Goal: Task Accomplishment & Management: Complete application form

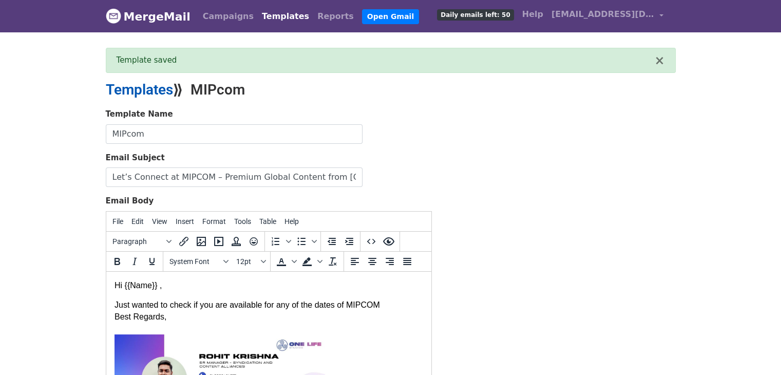
click at [162, 87] on link "Templates" at bounding box center [139, 89] width 67 height 17
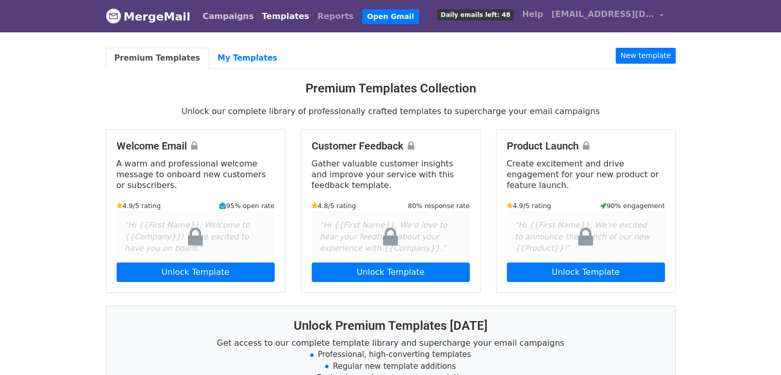
click at [225, 10] on link "Campaigns" at bounding box center [228, 16] width 59 height 21
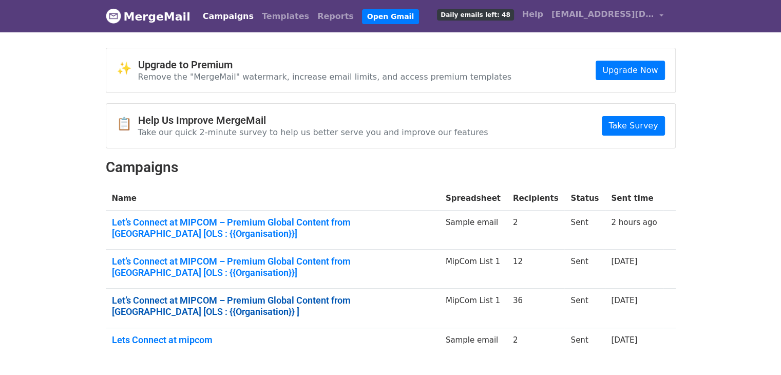
click at [318, 300] on link "Let’s Connect at MIPCOM – Premium Global Content from India [OLS : {{Organisati…" at bounding box center [272, 306] width 321 height 22
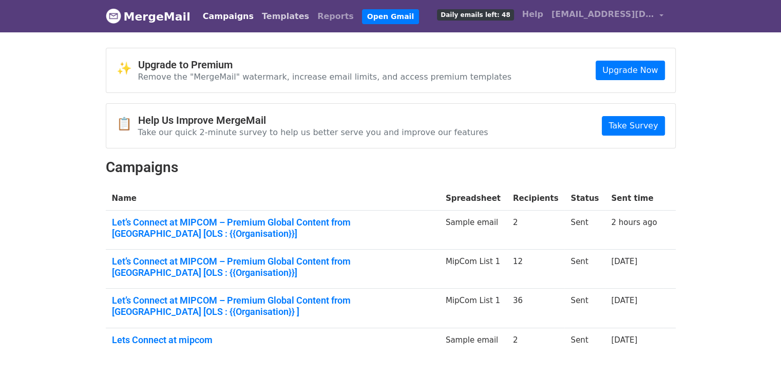
click at [258, 22] on link "Templates" at bounding box center [285, 16] width 55 height 21
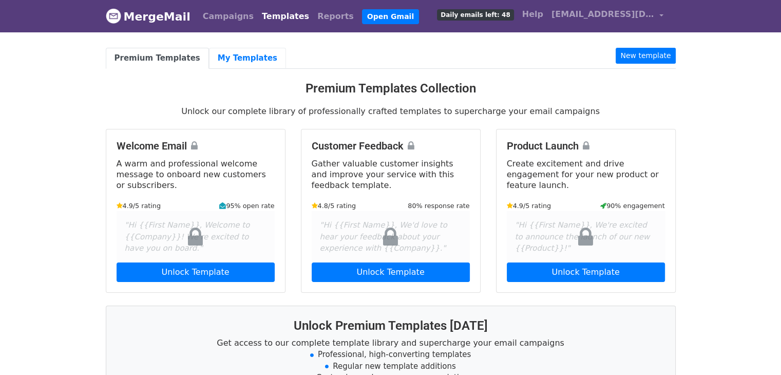
click at [226, 61] on link "My Templates" at bounding box center [247, 58] width 77 height 21
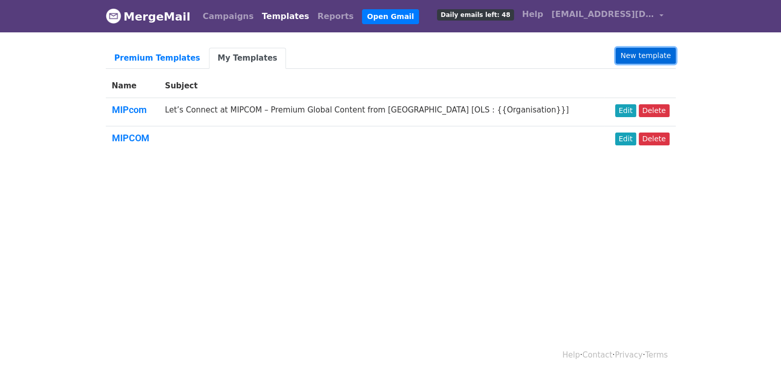
click at [645, 55] on link "New template" at bounding box center [646, 56] width 60 height 16
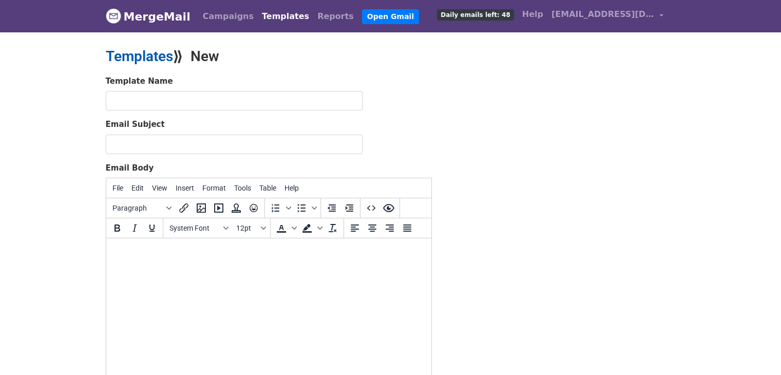
click at [135, 48] on link "Templates" at bounding box center [139, 56] width 67 height 17
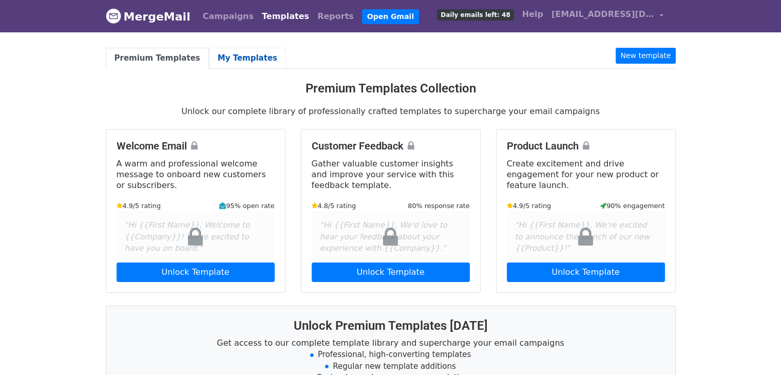
click at [228, 57] on link "My Templates" at bounding box center [247, 58] width 77 height 21
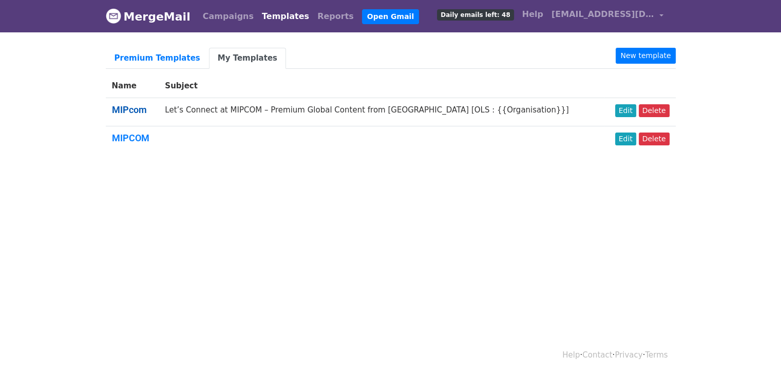
click at [135, 112] on link "MIPcom" at bounding box center [129, 109] width 35 height 11
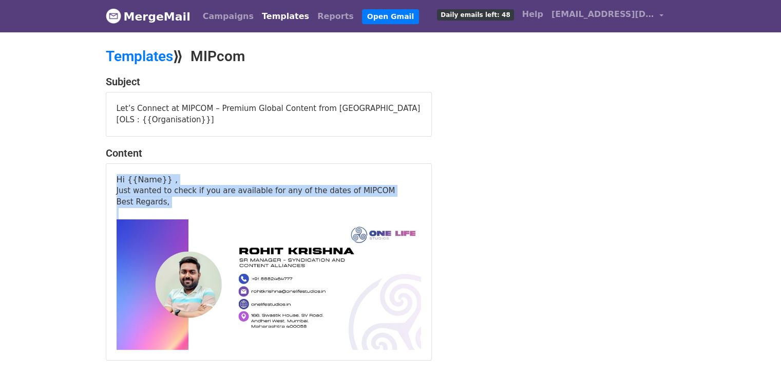
drag, startPoint x: 118, startPoint y: 167, endPoint x: 172, endPoint y: 196, distance: 61.5
click at [172, 196] on div "Hi {{Name}} , Just wanted to check if you are available for any of the dates of…" at bounding box center [269, 262] width 304 height 176
click at [172, 208] on div at bounding box center [269, 214] width 304 height 12
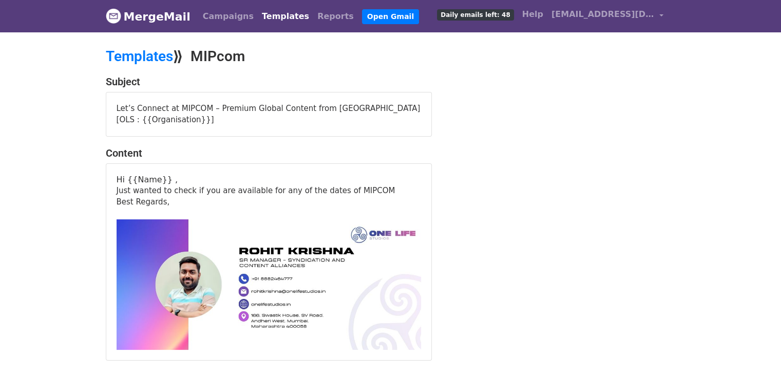
drag, startPoint x: 117, startPoint y: 177, endPoint x: 386, endPoint y: 177, distance: 269.0
click at [386, 185] on div "Just wanted to check if you are available for any of the dates of MIPCOM" at bounding box center [269, 191] width 304 height 12
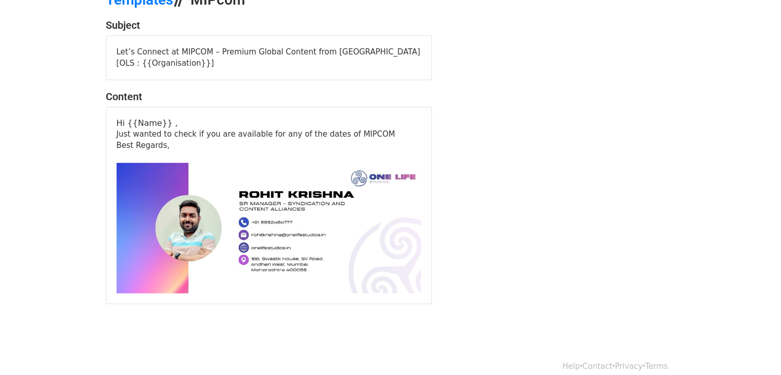
click at [315, 151] on div at bounding box center [269, 157] width 304 height 12
click at [367, 128] on div "Just wanted to check if you are available for any of the dates of MIPCOM" at bounding box center [269, 134] width 304 height 12
click at [361, 128] on div "Just wanted to check if you are available for any of the dates of MIPCOM" at bounding box center [269, 134] width 304 height 12
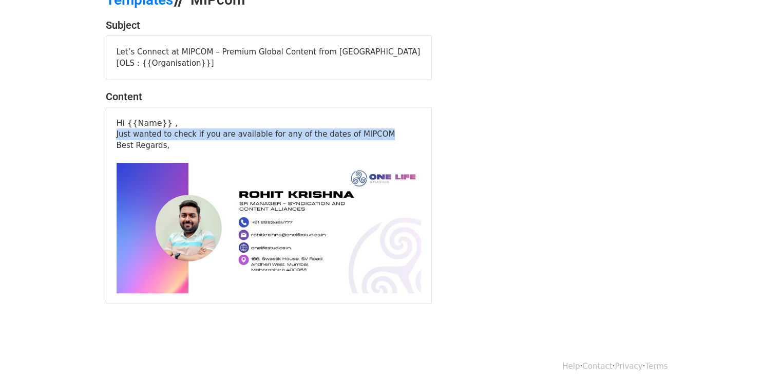
drag, startPoint x: 361, startPoint y: 122, endPoint x: 275, endPoint y: 108, distance: 87.4
click at [275, 118] on div "Hi {{Name}} , Just wanted to check if you are available for any of the dates of…" at bounding box center [269, 206] width 304 height 176
click at [275, 118] on p "Hi {{Name}} ," at bounding box center [269, 123] width 304 height 11
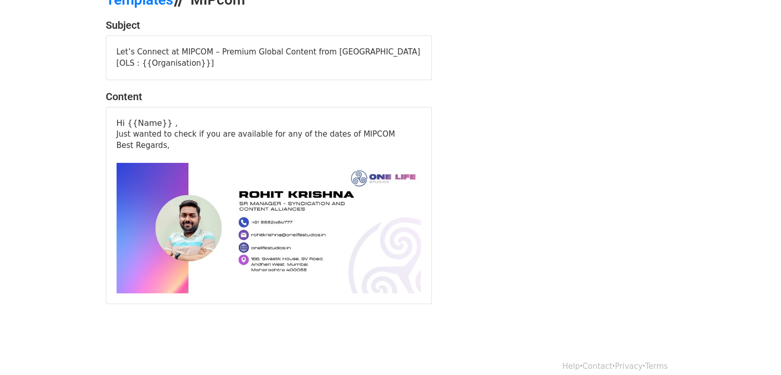
click at [267, 128] on div "Just wanted to check if you are available for any of the dates of MIPCOM" at bounding box center [269, 134] width 304 height 12
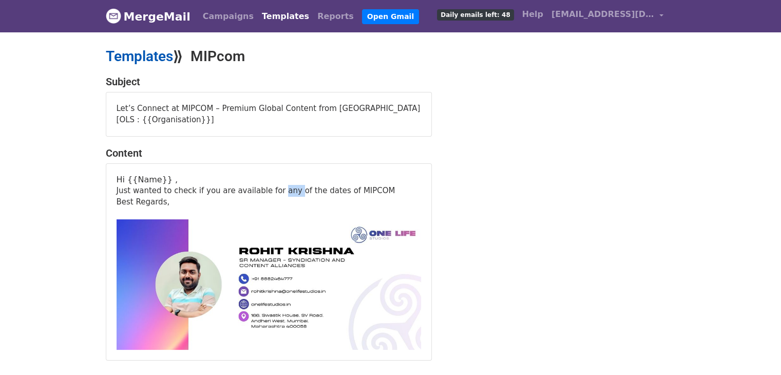
click at [127, 51] on link "Templates" at bounding box center [139, 56] width 67 height 17
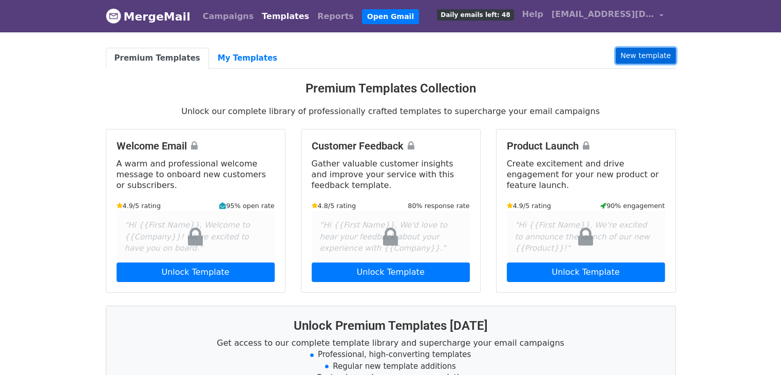
click at [649, 59] on link "New template" at bounding box center [646, 56] width 60 height 16
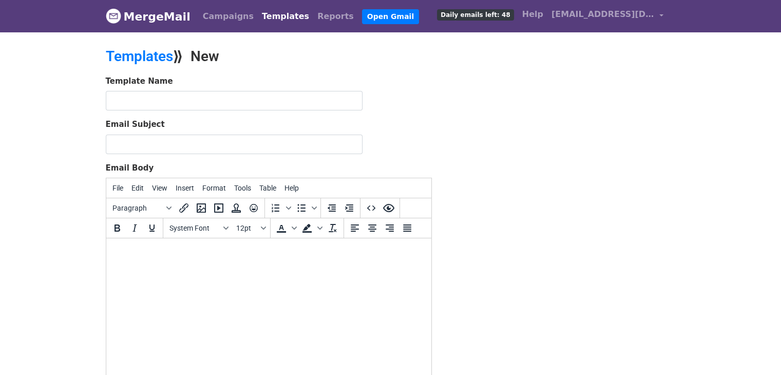
click at [123, 248] on body at bounding box center [268, 251] width 309 height 11
paste body
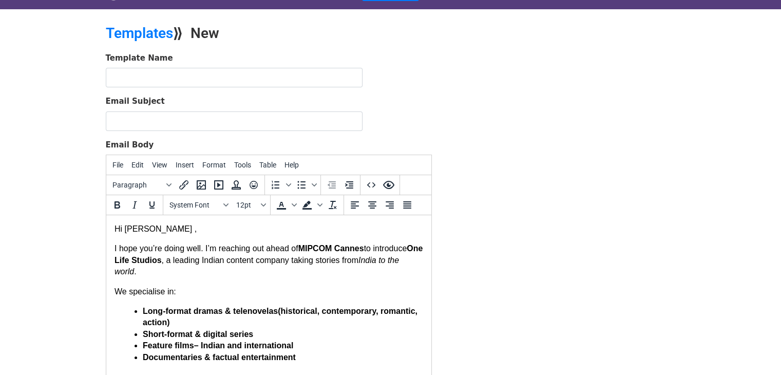
click at [153, 229] on p "Hi Katarína ," at bounding box center [268, 228] width 309 height 11
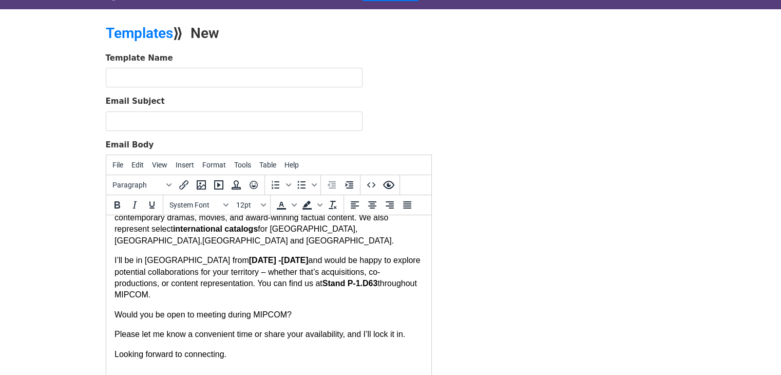
scroll to position [144, 0]
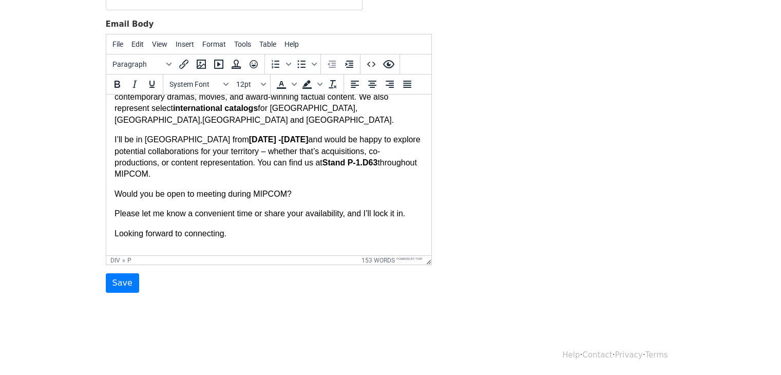
click at [236, 228] on p "Looking forward to connecting." at bounding box center [268, 233] width 309 height 11
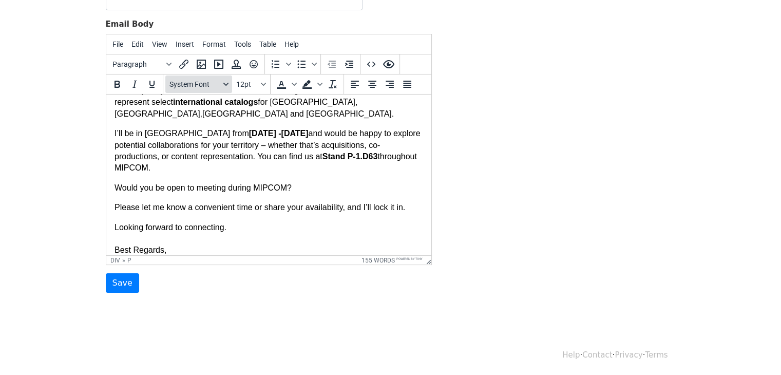
scroll to position [317, 0]
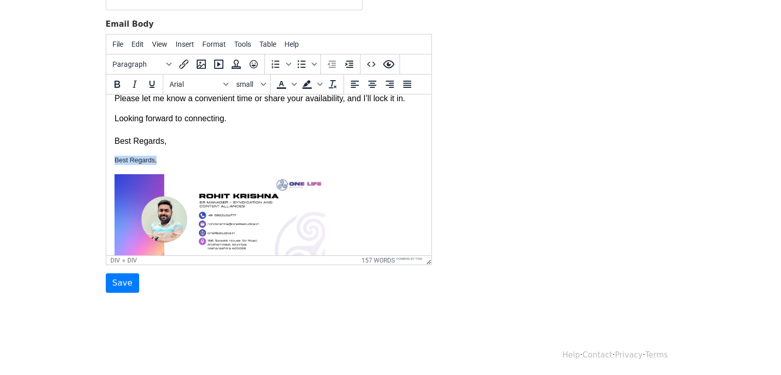
drag, startPoint x: 157, startPoint y: 148, endPoint x: 110, endPoint y: 147, distance: 46.2
click at [110, 147] on html "Hi , I hope you’re doing well. I’m reaching out ahead of MIPCOM Cannes to intro…" at bounding box center [268, 32] width 325 height 509
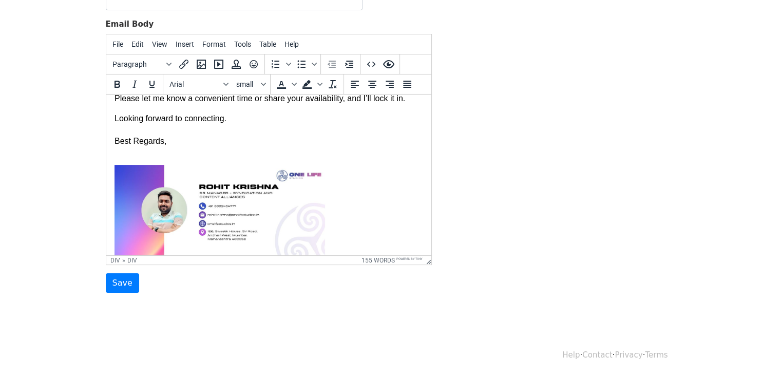
click at [118, 156] on div at bounding box center [268, 160] width 309 height 9
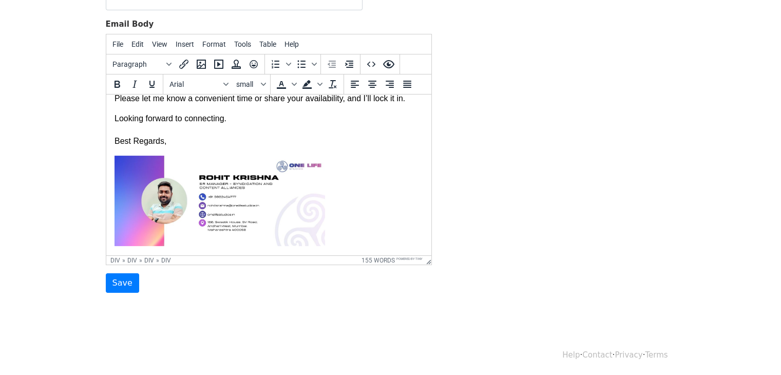
click at [344, 194] on div at bounding box center [268, 202] width 309 height 93
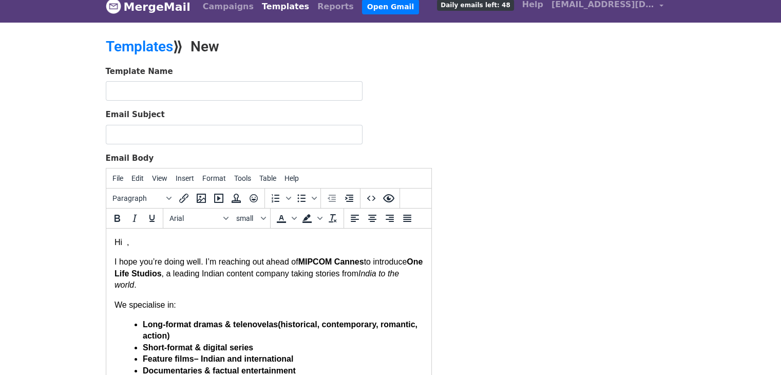
scroll to position [9, 0]
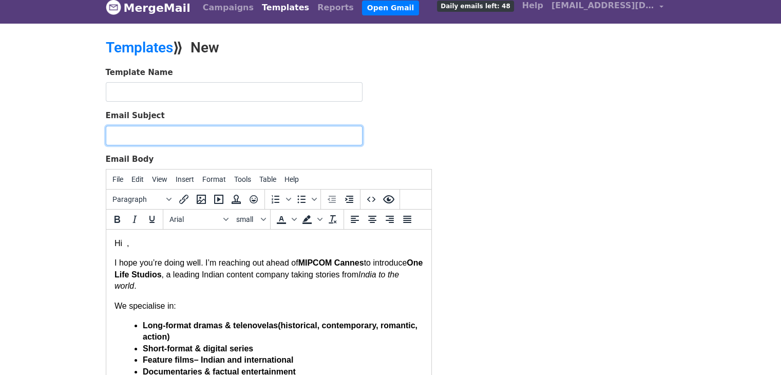
click at [148, 134] on input "Email Subject" at bounding box center [234, 136] width 257 height 20
paste input "Let’s Connect at MIPCOM – Premium Global Content from India [OLS : Slovenská te…"
type input "Let’s Connect at MIPCOM – Premium Global Content from India [OLS : Slovenská te…"
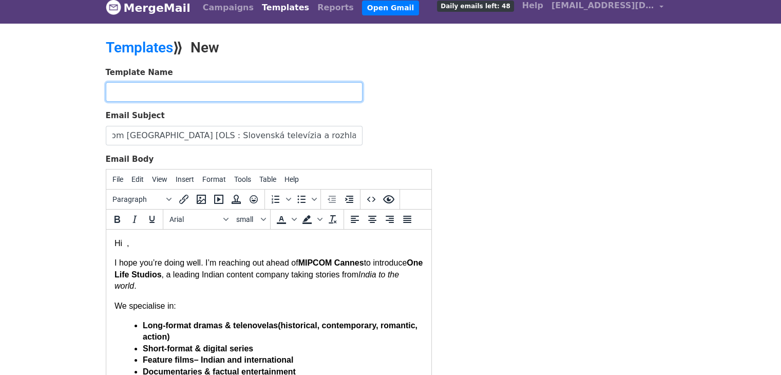
click at [151, 83] on input "text" at bounding box center [234, 92] width 257 height 20
type input "MIPCOM 2025"
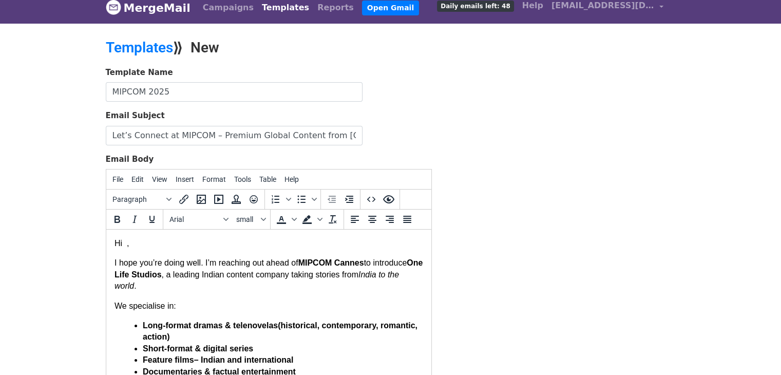
click at [467, 202] on div "Template Name MIPCOM 2025 Email Subject Let’s Connect at MIPCOM – Premium Globa…" at bounding box center [390, 247] width 585 height 361
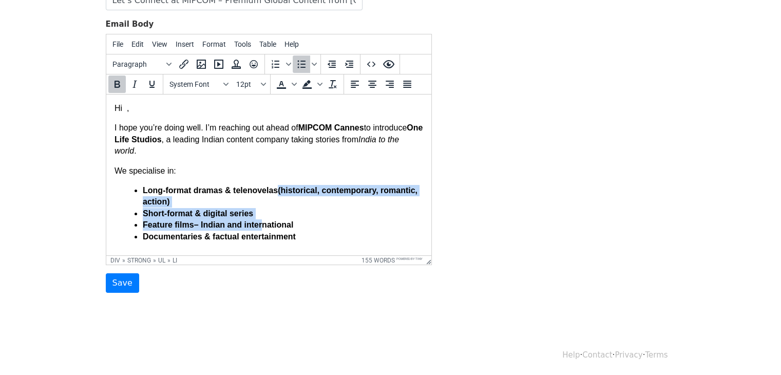
drag, startPoint x: 387, startPoint y: 273, endPoint x: 260, endPoint y: 224, distance: 135.9
click at [260, 224] on div "Hi , I hope you’re doing well. I’m reaching out ahead of MIPCOM Cannes to intro…" at bounding box center [268, 334] width 309 height 463
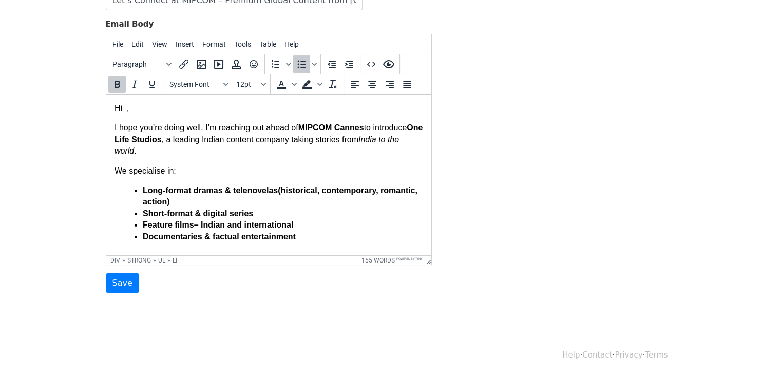
click at [343, 223] on li "Feature films – Indian and international" at bounding box center [282, 224] width 280 height 11
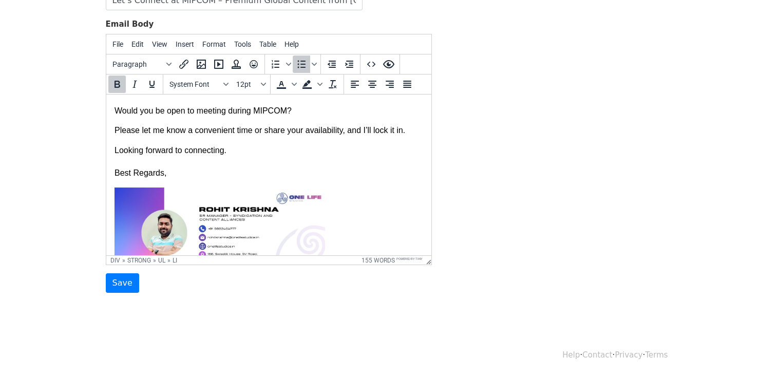
scroll to position [318, 0]
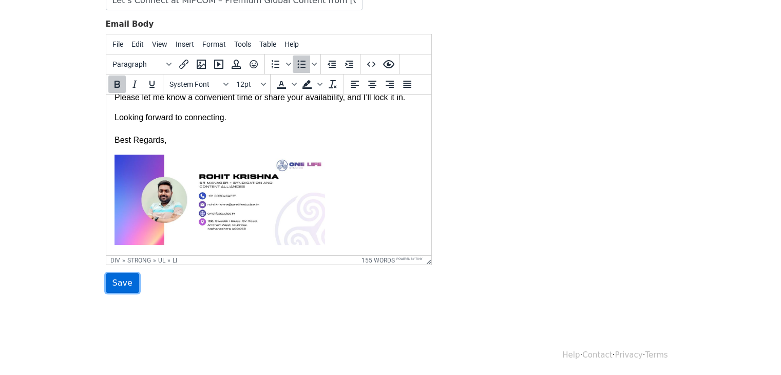
click at [118, 288] on input "Save" at bounding box center [122, 283] width 33 height 20
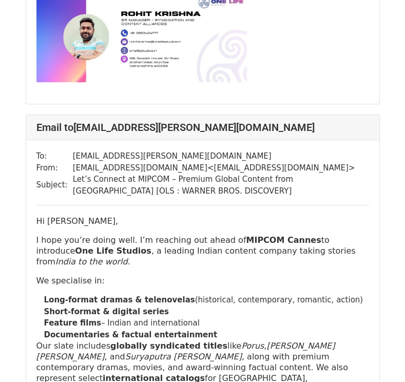
scroll to position [4501, 0]
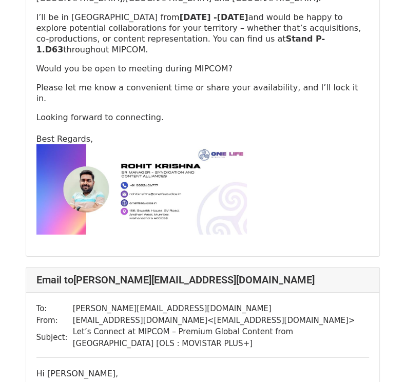
scroll to position [1517, 0]
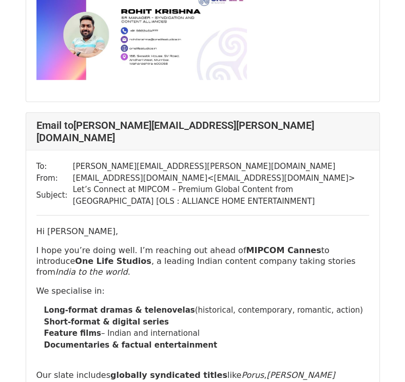
scroll to position [3476, 0]
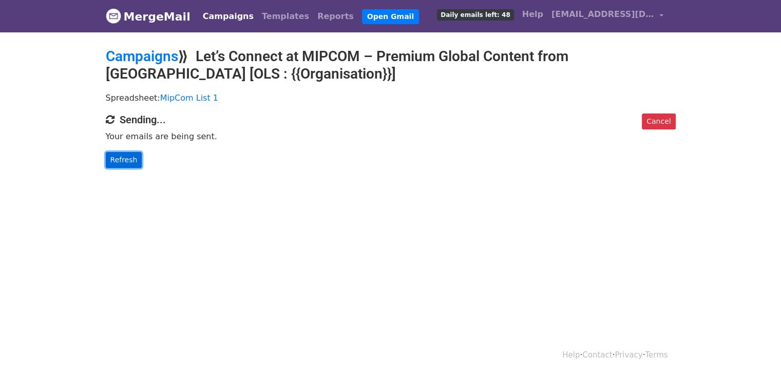
click at [127, 155] on link "Refresh" at bounding box center [124, 160] width 36 height 16
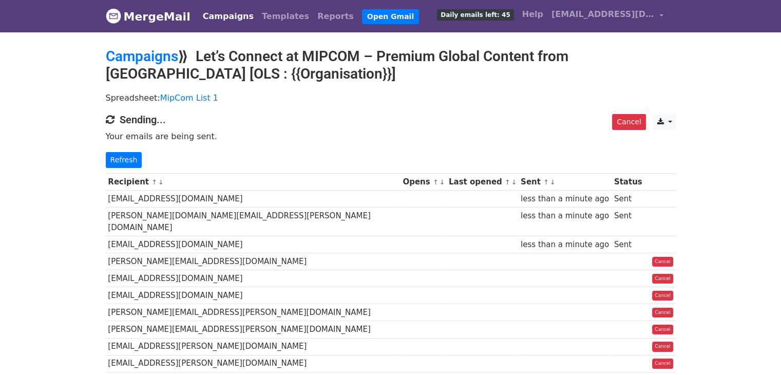
click at [448, 73] on h2 "Campaigns ⟫ Let’s Connect at MIPCOM – Premium Global Content from [GEOGRAPHIC_D…" at bounding box center [391, 65] width 570 height 34
click at [131, 160] on link "Refresh" at bounding box center [124, 160] width 36 height 16
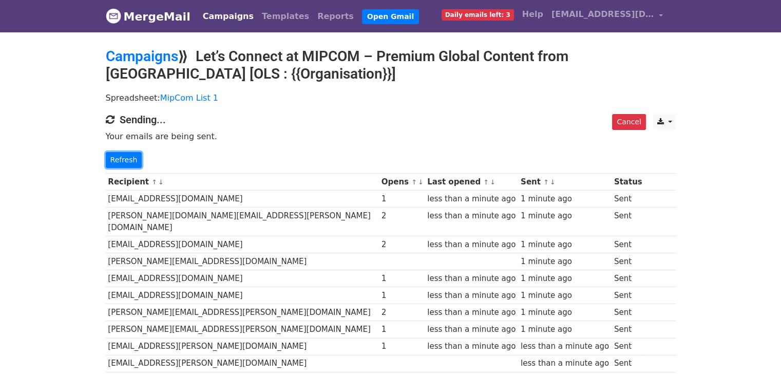
click at [131, 160] on link "Refresh" at bounding box center [124, 160] width 36 height 16
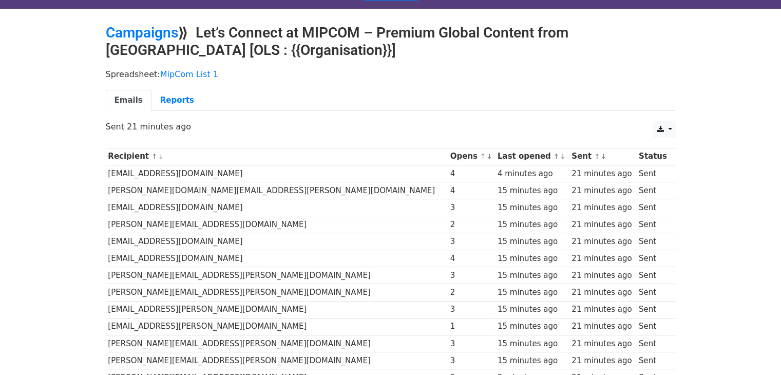
scroll to position [24, 0]
